Goal: Information Seeking & Learning: Learn about a topic

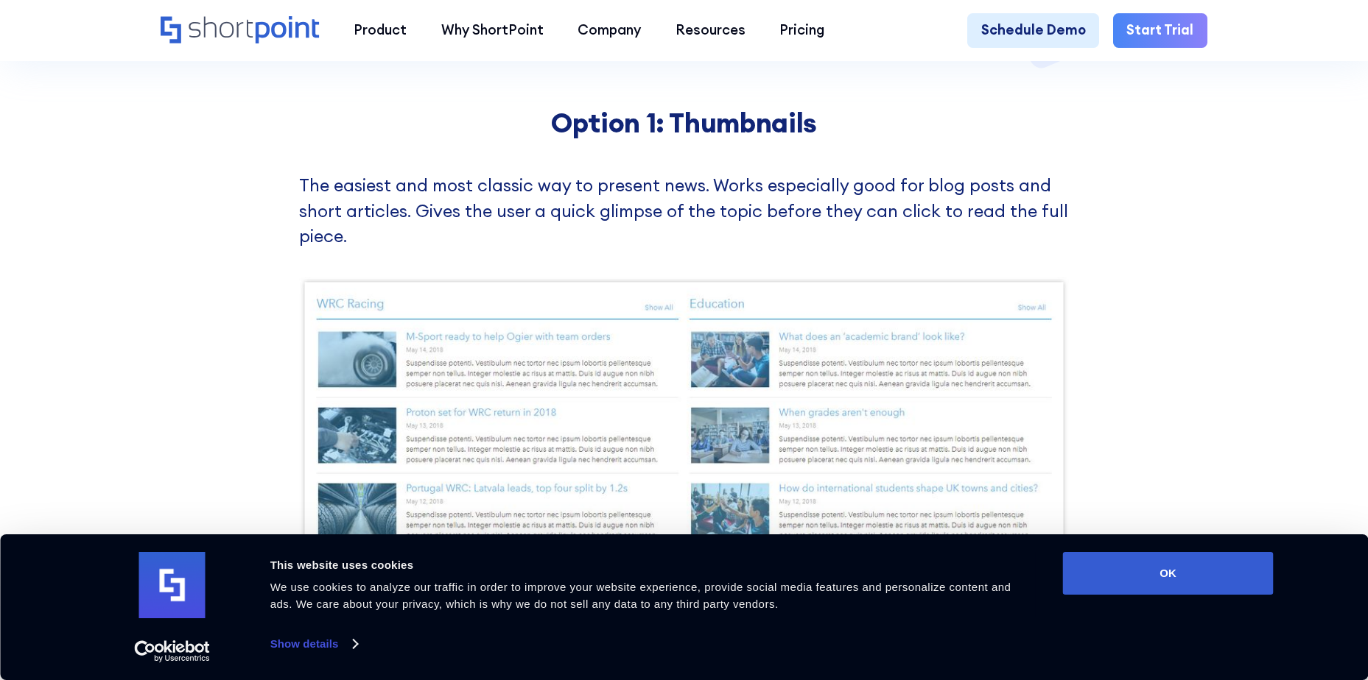
scroll to position [663, 0]
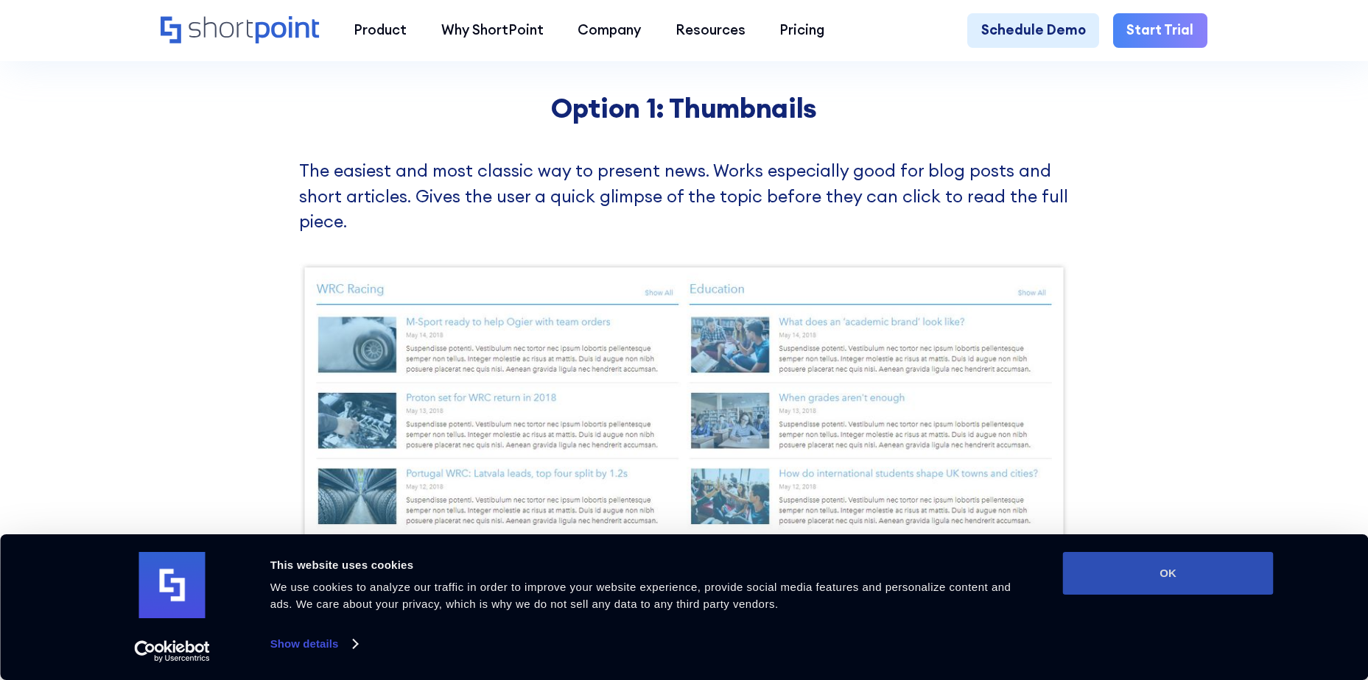
click at [1200, 567] on button "OK" at bounding box center [1168, 573] width 211 height 43
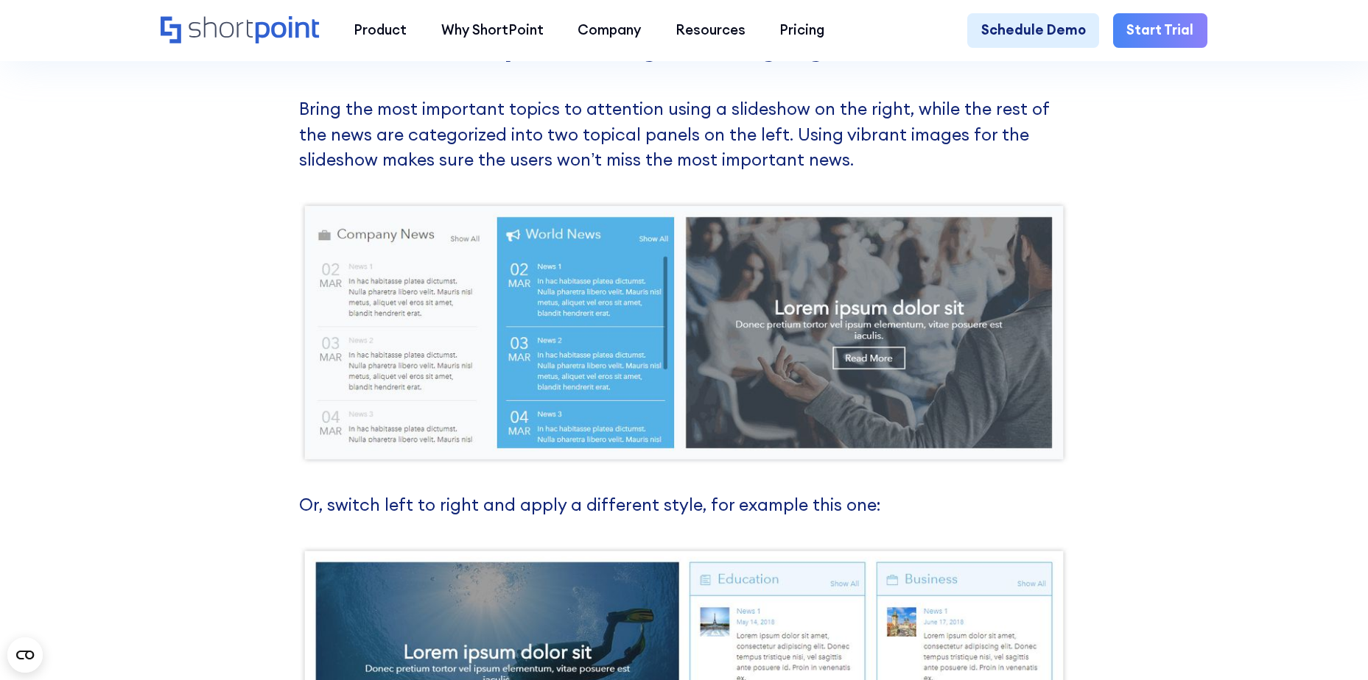
scroll to position [1105, 0]
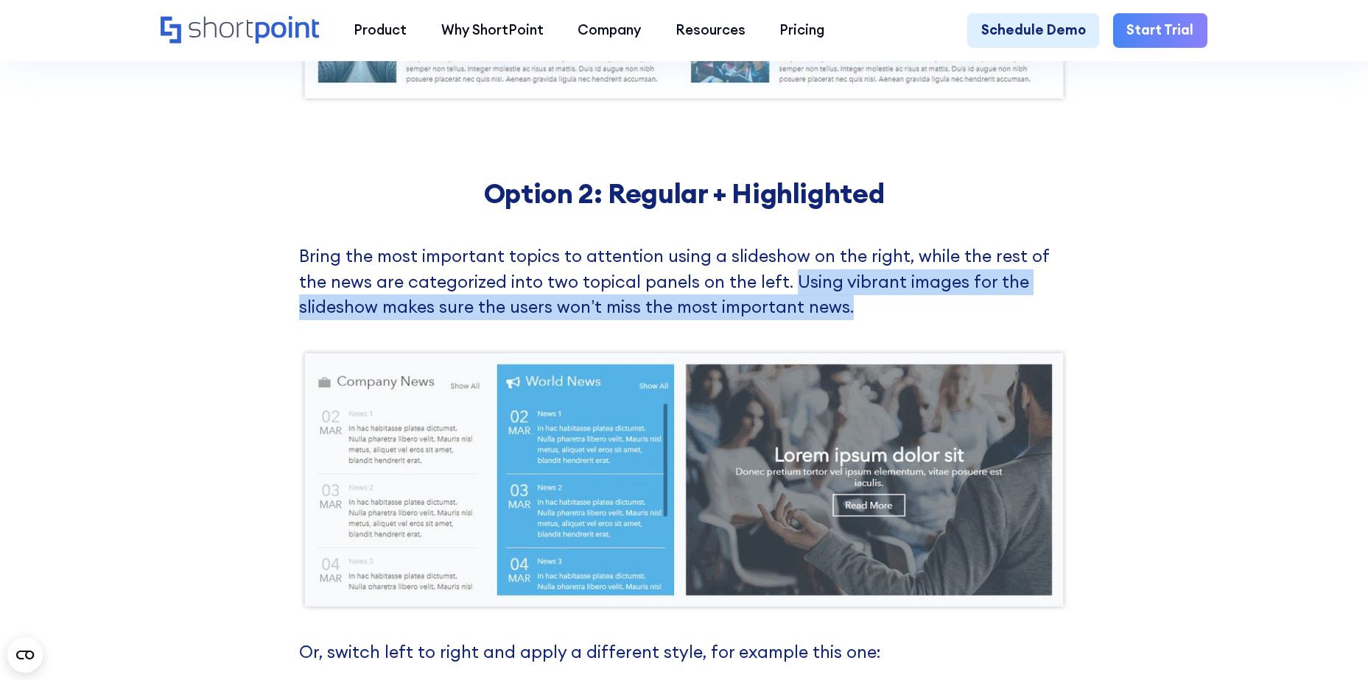
drag, startPoint x: 761, startPoint y: 317, endPoint x: 753, endPoint y: 292, distance: 26.3
click at [753, 292] on p "Bring the most important topics to attention using a slideshow on the right, wh…" at bounding box center [684, 282] width 770 height 77
drag, startPoint x: 753, startPoint y: 292, endPoint x: 831, endPoint y: 295, distance: 78.2
click at [831, 295] on p "Bring the most important topics to attention using a slideshow on the right, wh…" at bounding box center [684, 282] width 770 height 77
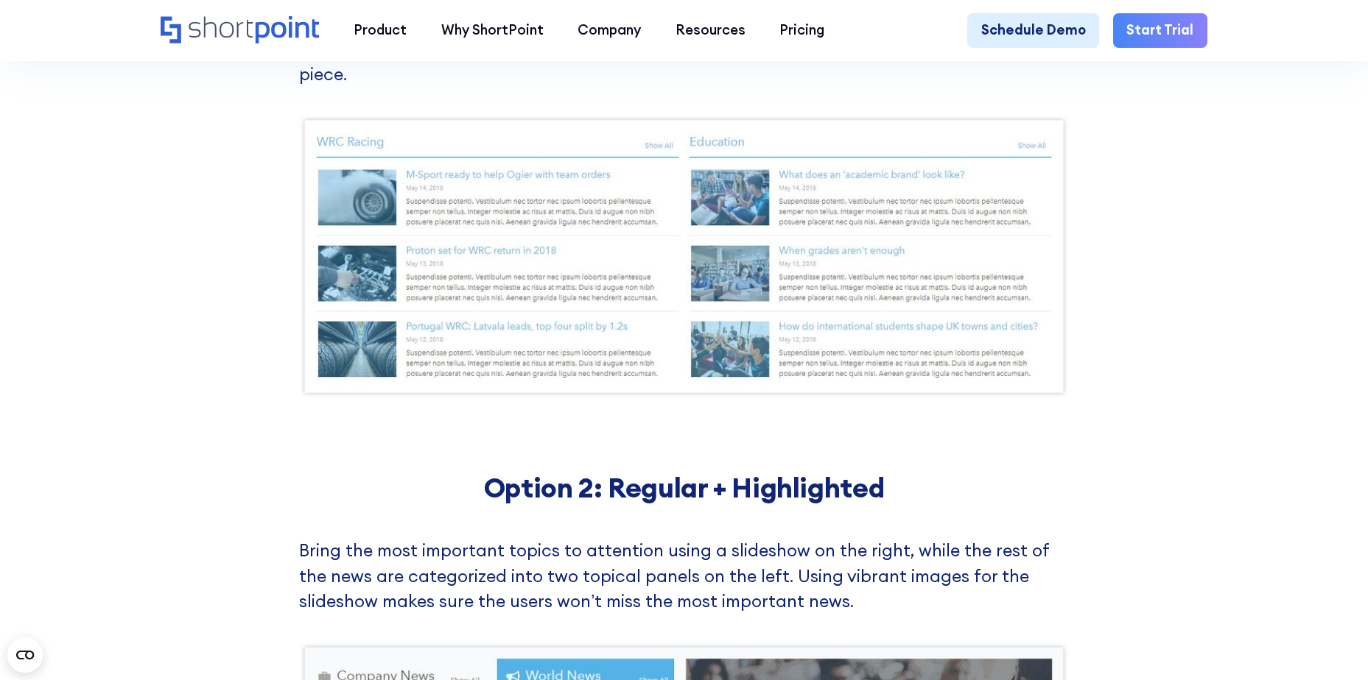
scroll to position [663, 0]
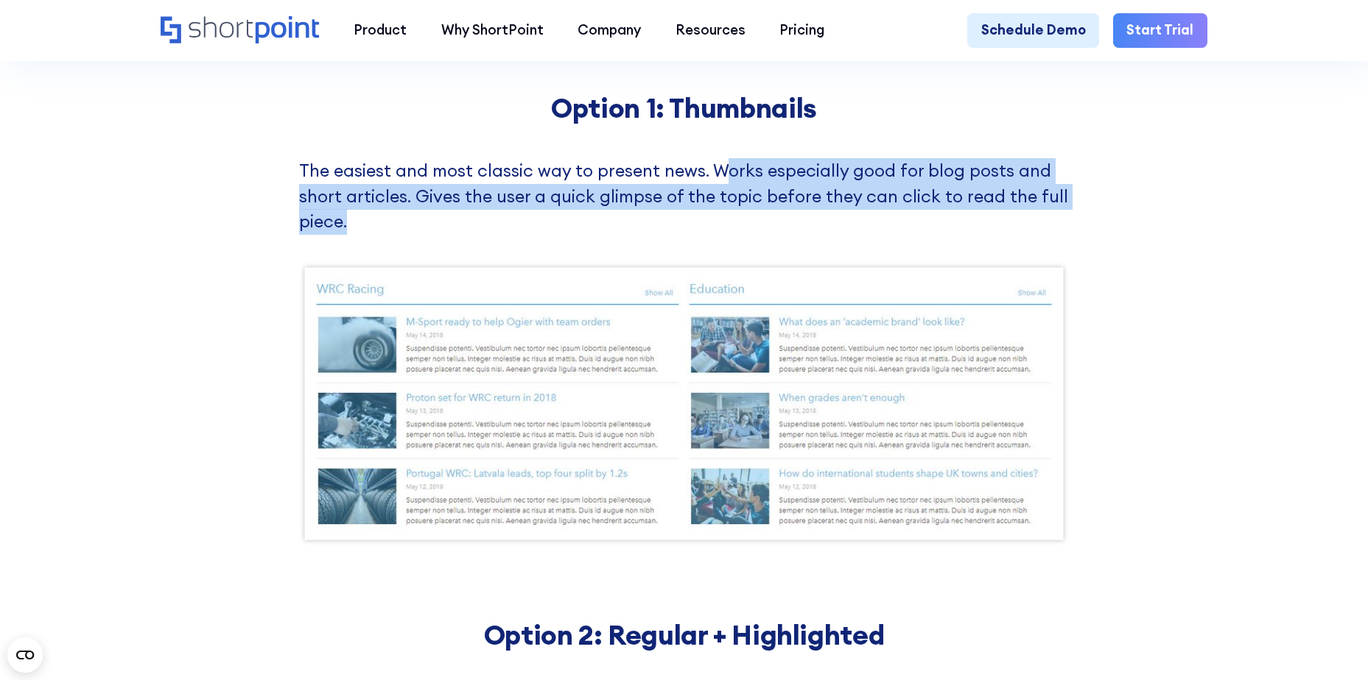
drag, startPoint x: 762, startPoint y: 177, endPoint x: 887, endPoint y: 229, distance: 135.7
click at [887, 229] on p "The easiest and most classic way to present news. Works especially good for blo…" at bounding box center [684, 196] width 770 height 77
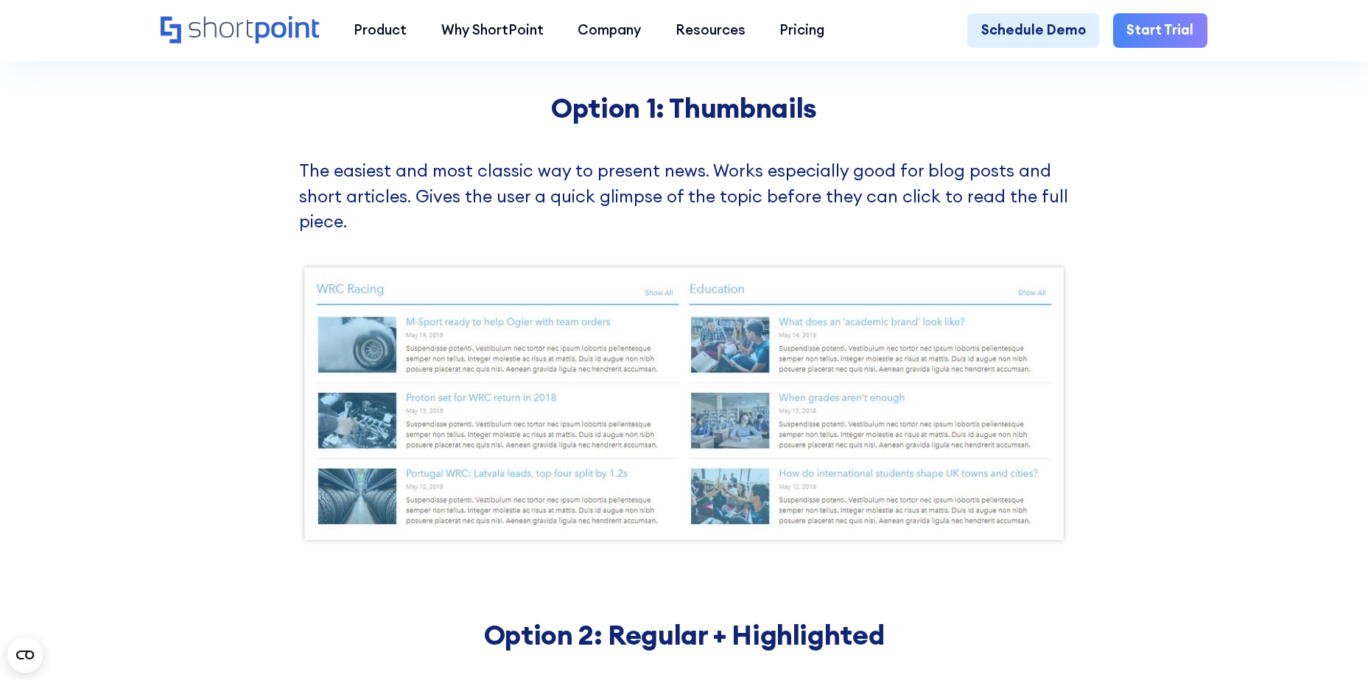
click at [1172, 269] on div "Option 1: Thumbnails The easiest and most classic way to present news. Works es…" at bounding box center [684, 318] width 1368 height 527
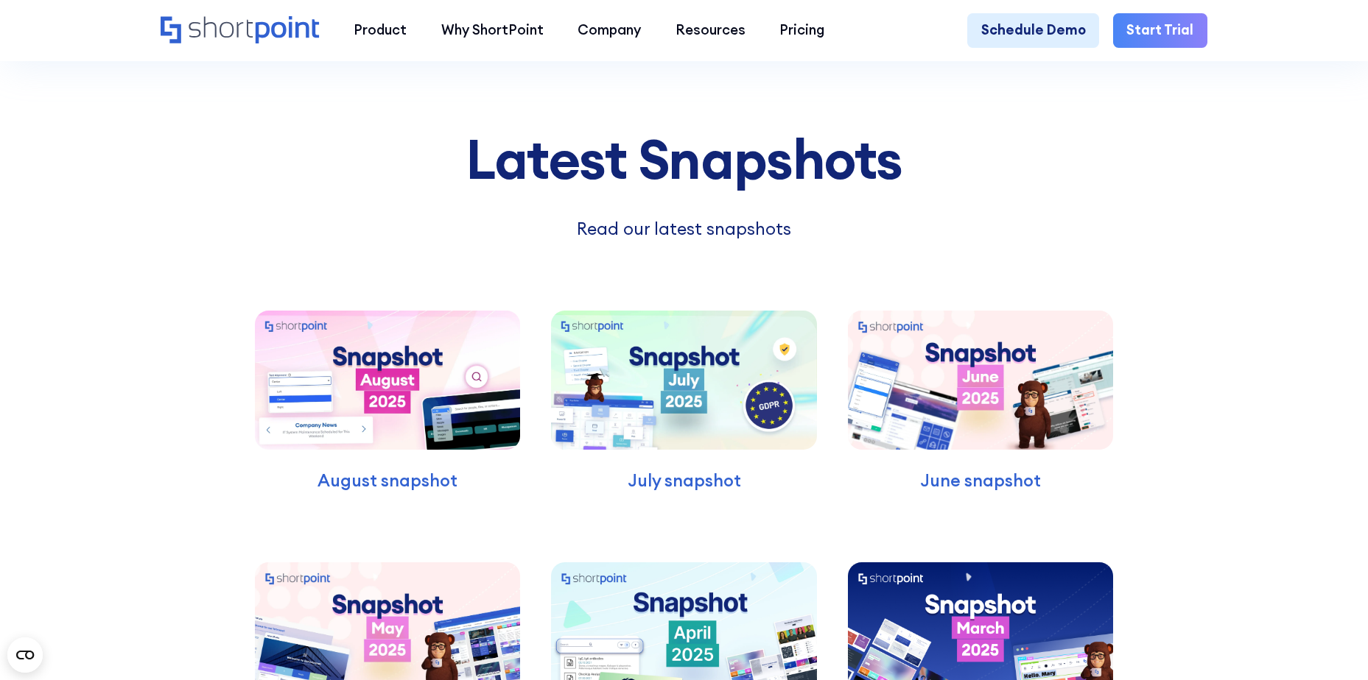
scroll to position [6186, 0]
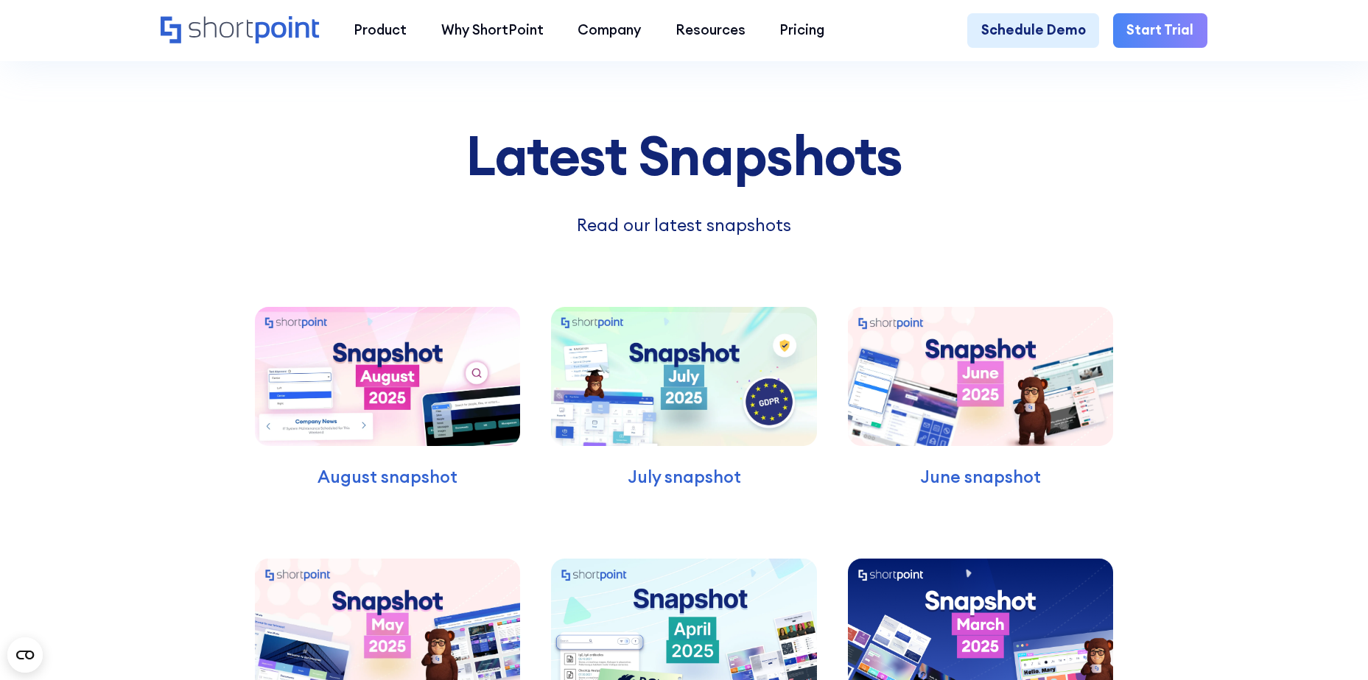
click at [1326, 211] on div "Latest Snapshots Read our latest snapshots August snapshot July snapshot June s…" at bounding box center [684, 529] width 1368 height 964
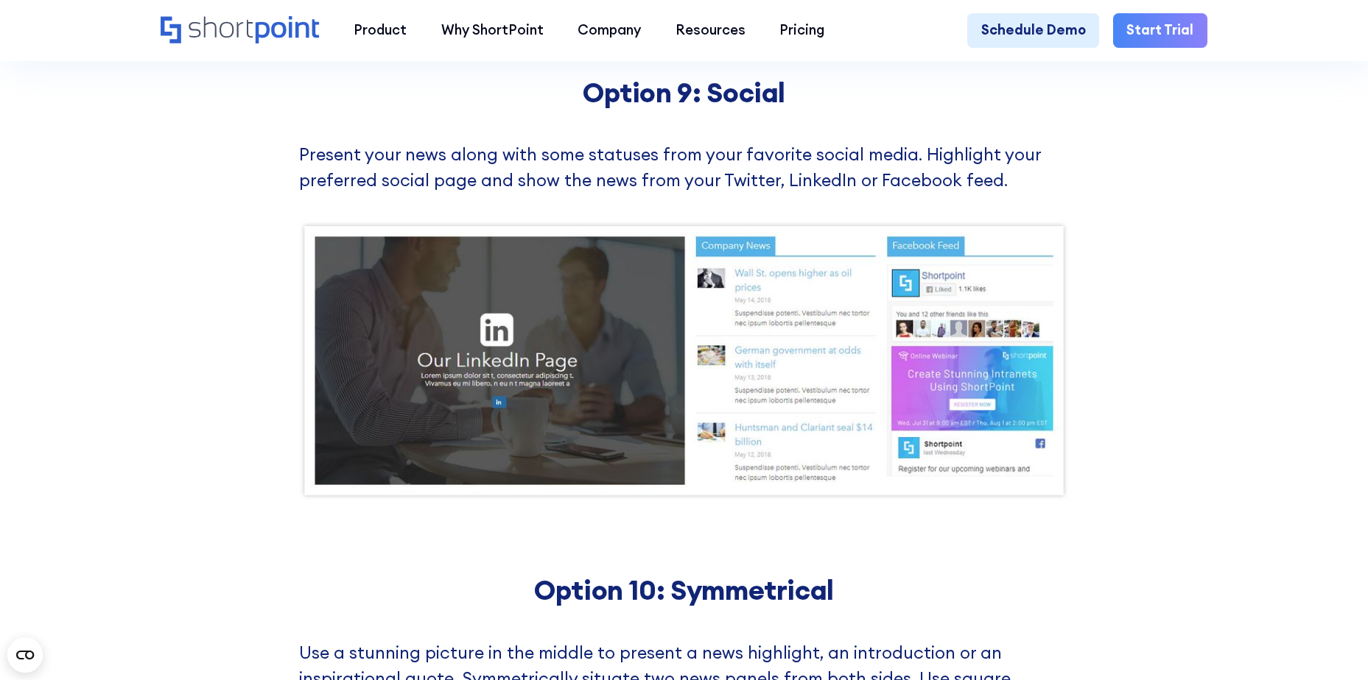
scroll to position [4713, 0]
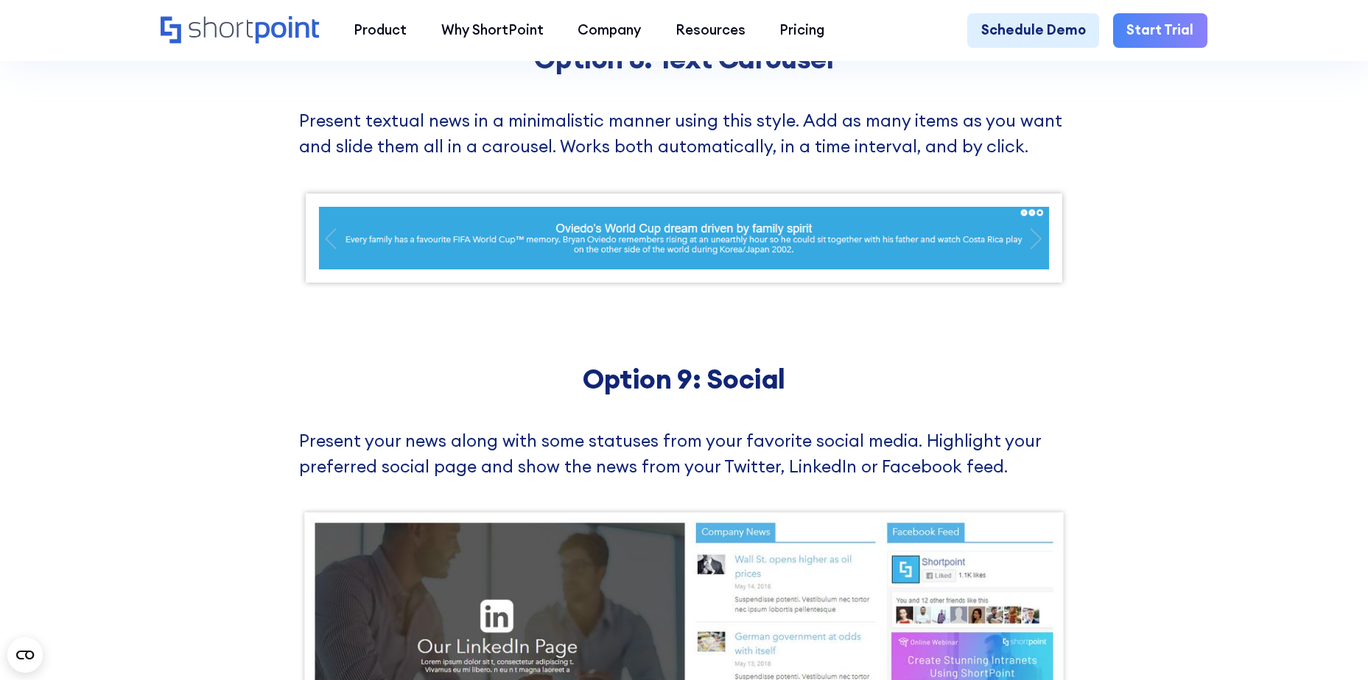
click at [1136, 105] on div "Option 8: Text Carousel Present textual news in a minimalistic manner using thi…" at bounding box center [684, 166] width 1368 height 320
